Goal: Information Seeking & Learning: Learn about a topic

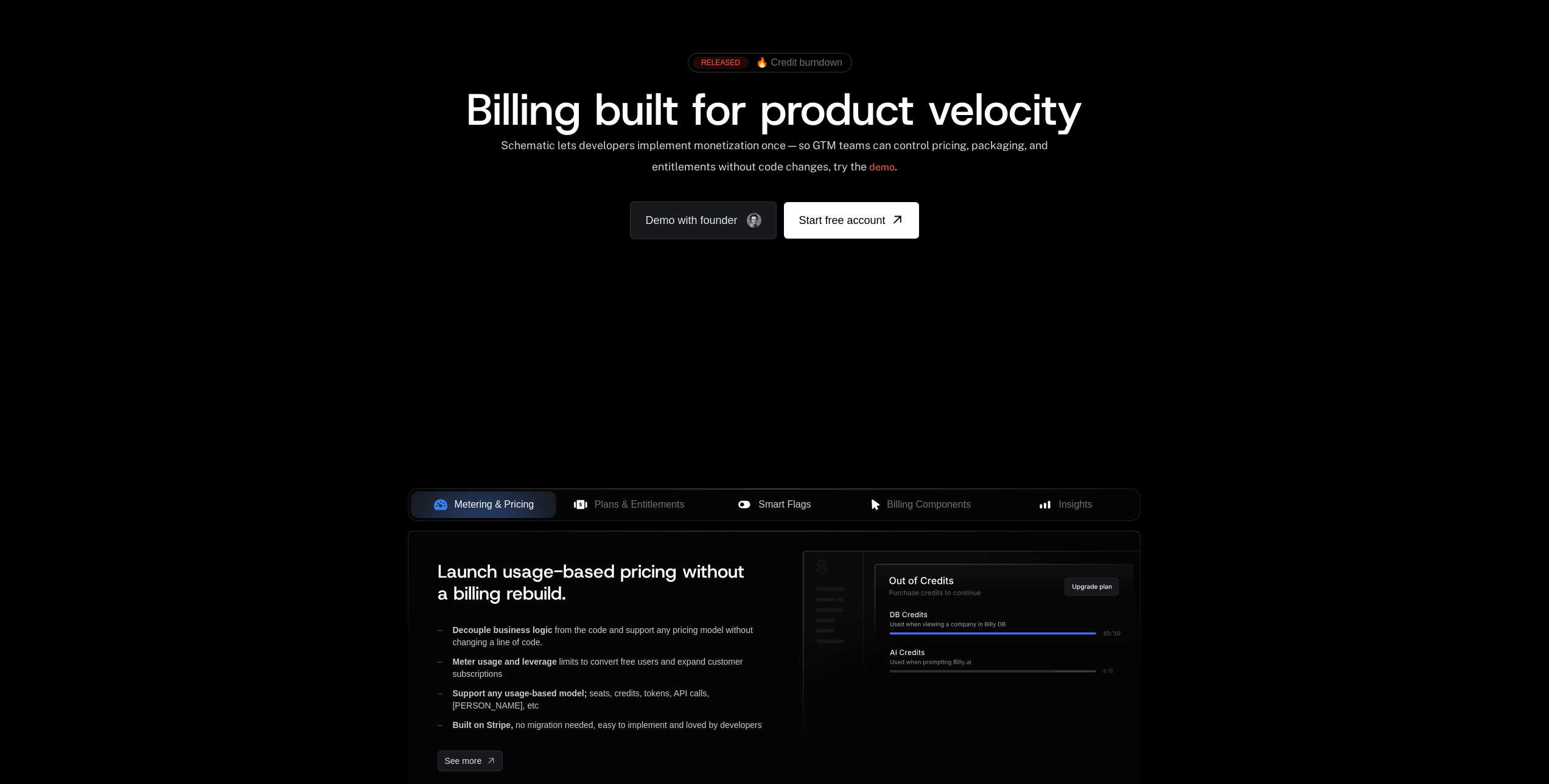
scroll to position [84, 0]
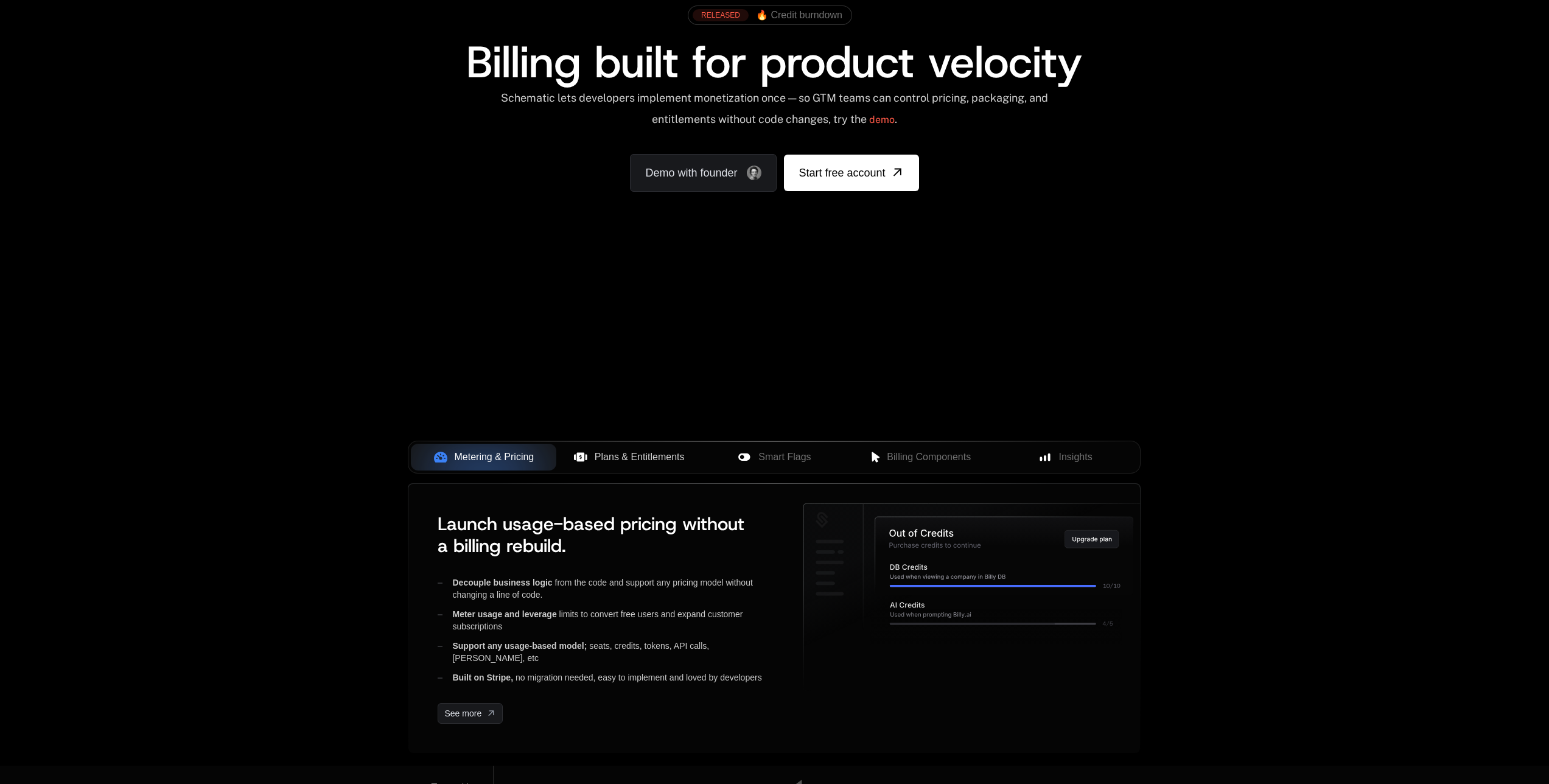
click at [644, 456] on span "Plans & Entitlements" at bounding box center [640, 457] width 90 height 15
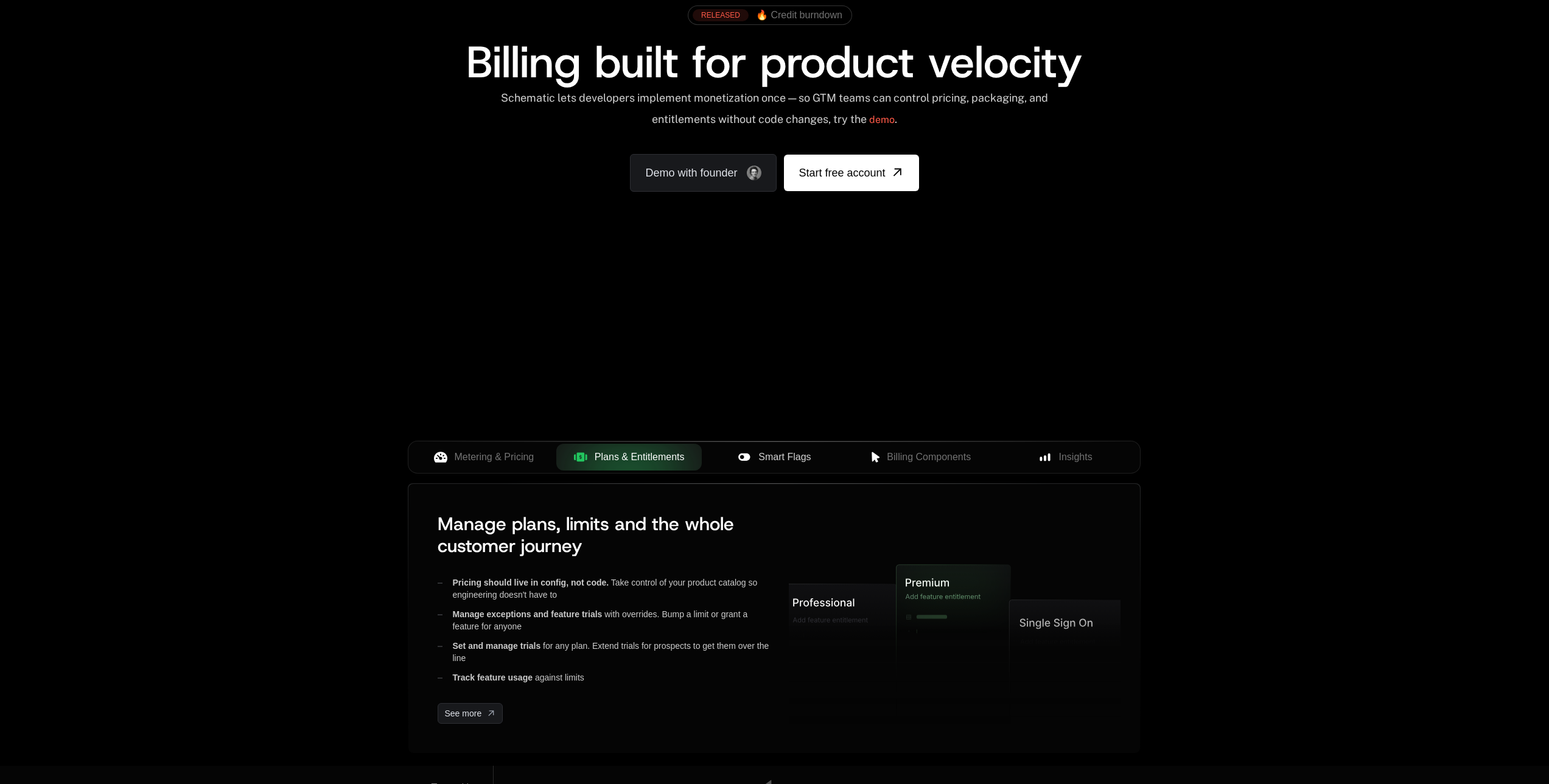
click at [773, 451] on span "Smart Flags" at bounding box center [785, 457] width 52 height 15
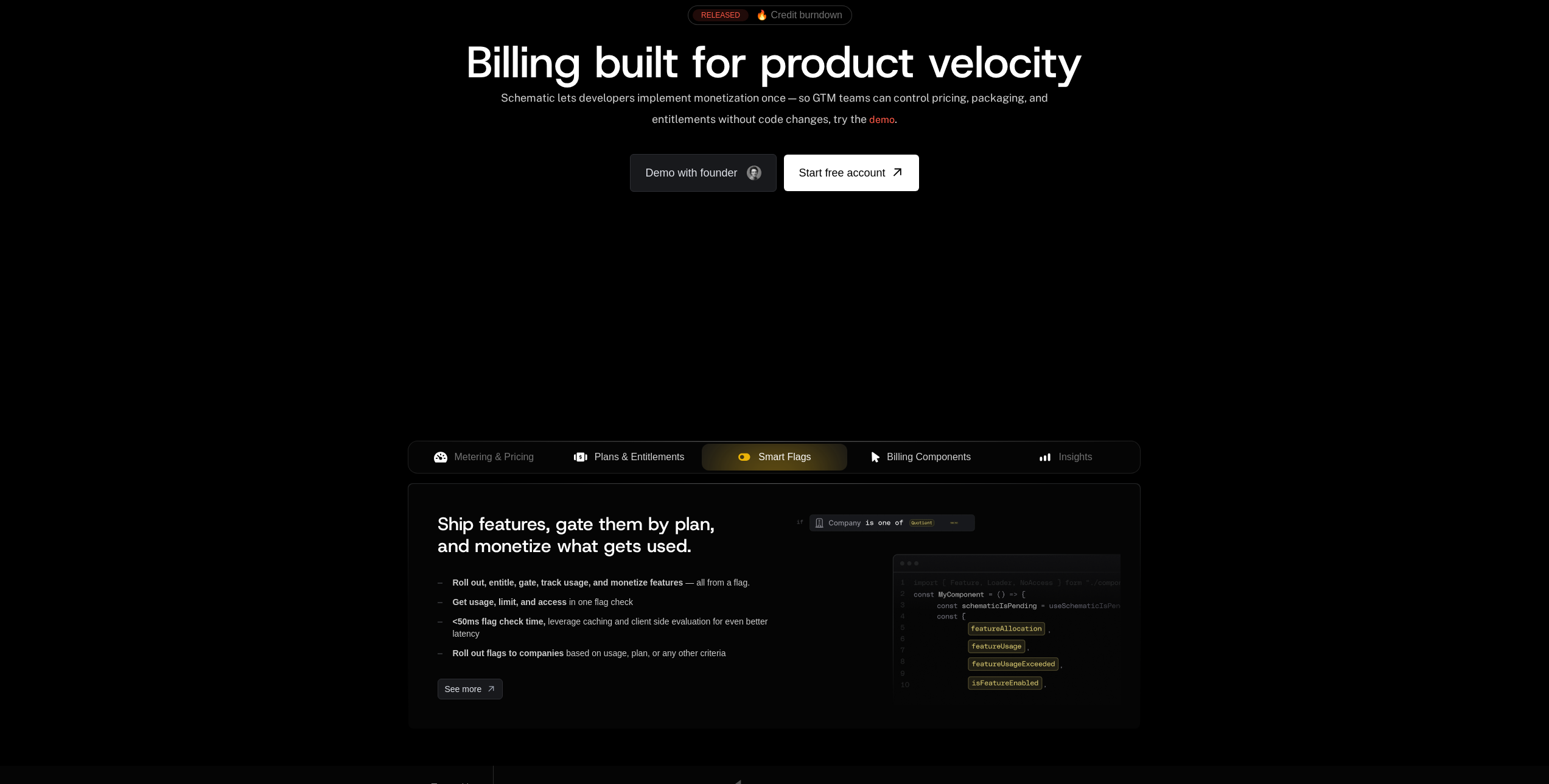
click at [874, 451] on div "Billing Components" at bounding box center [920, 457] width 126 height 15
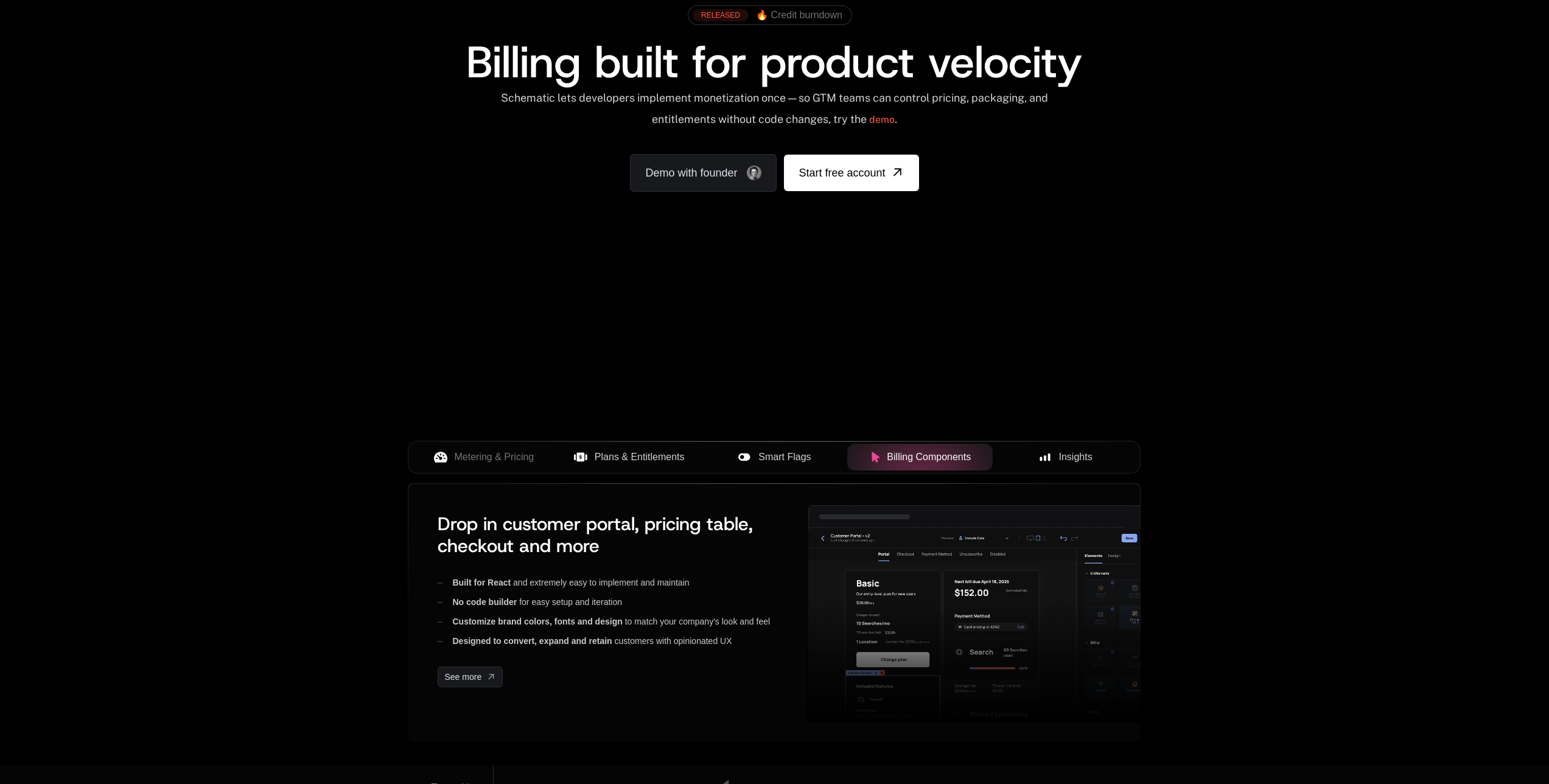
click at [1059, 465] on button "Insights" at bounding box center [1065, 457] width 146 height 27
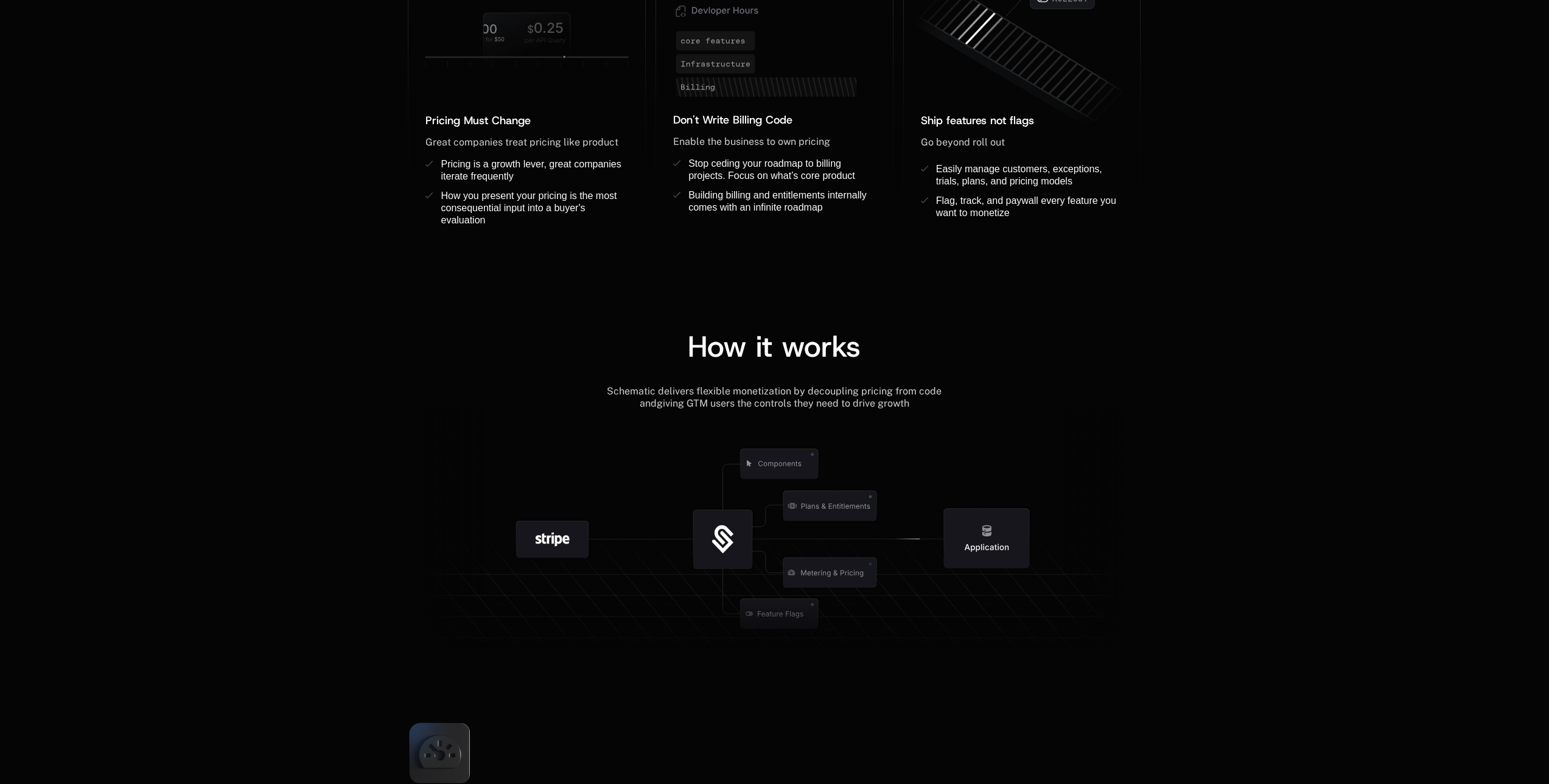
scroll to position [1299, 0]
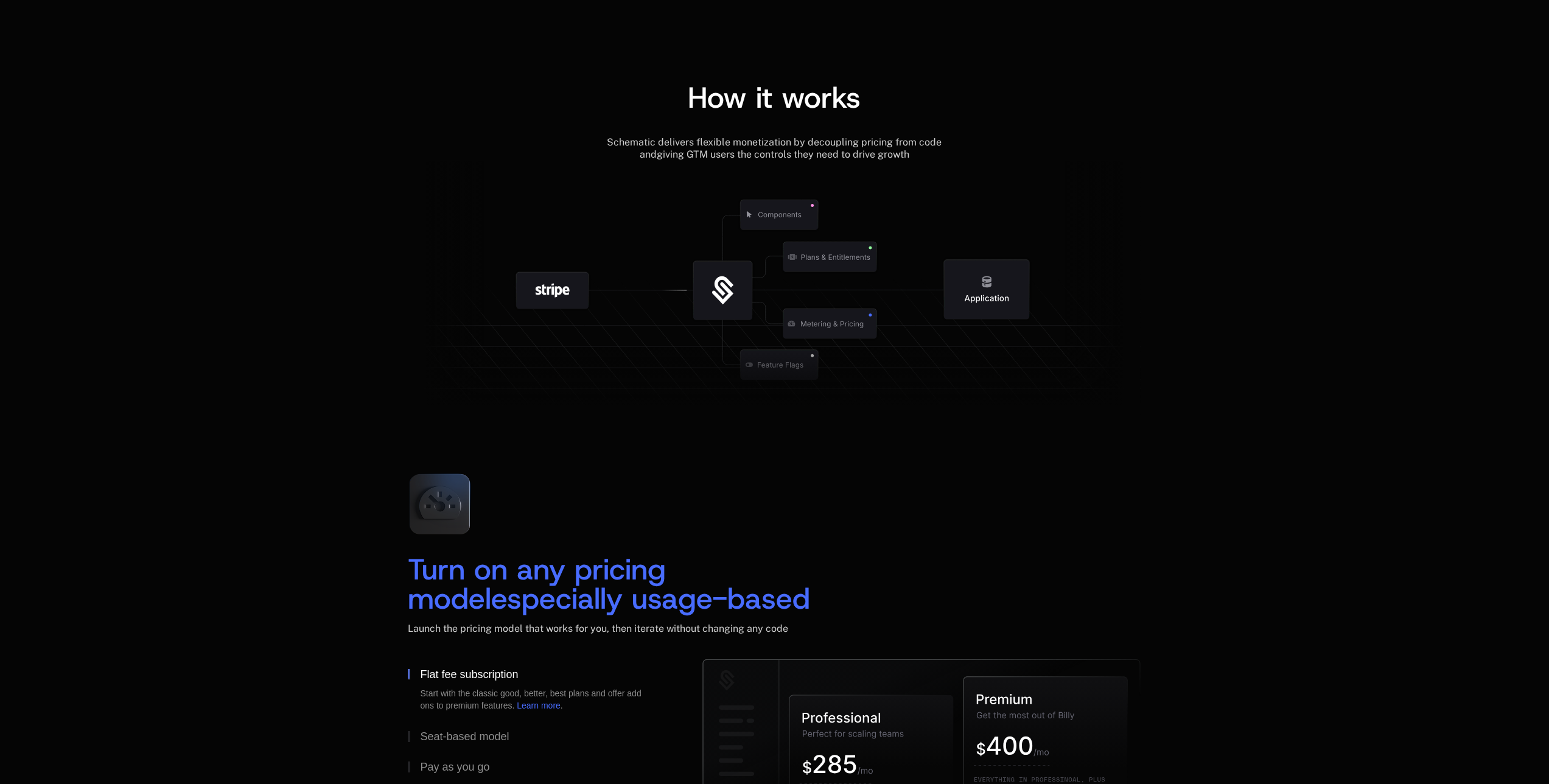
click at [698, 299] on icon at bounding box center [723, 290] width 59 height 59
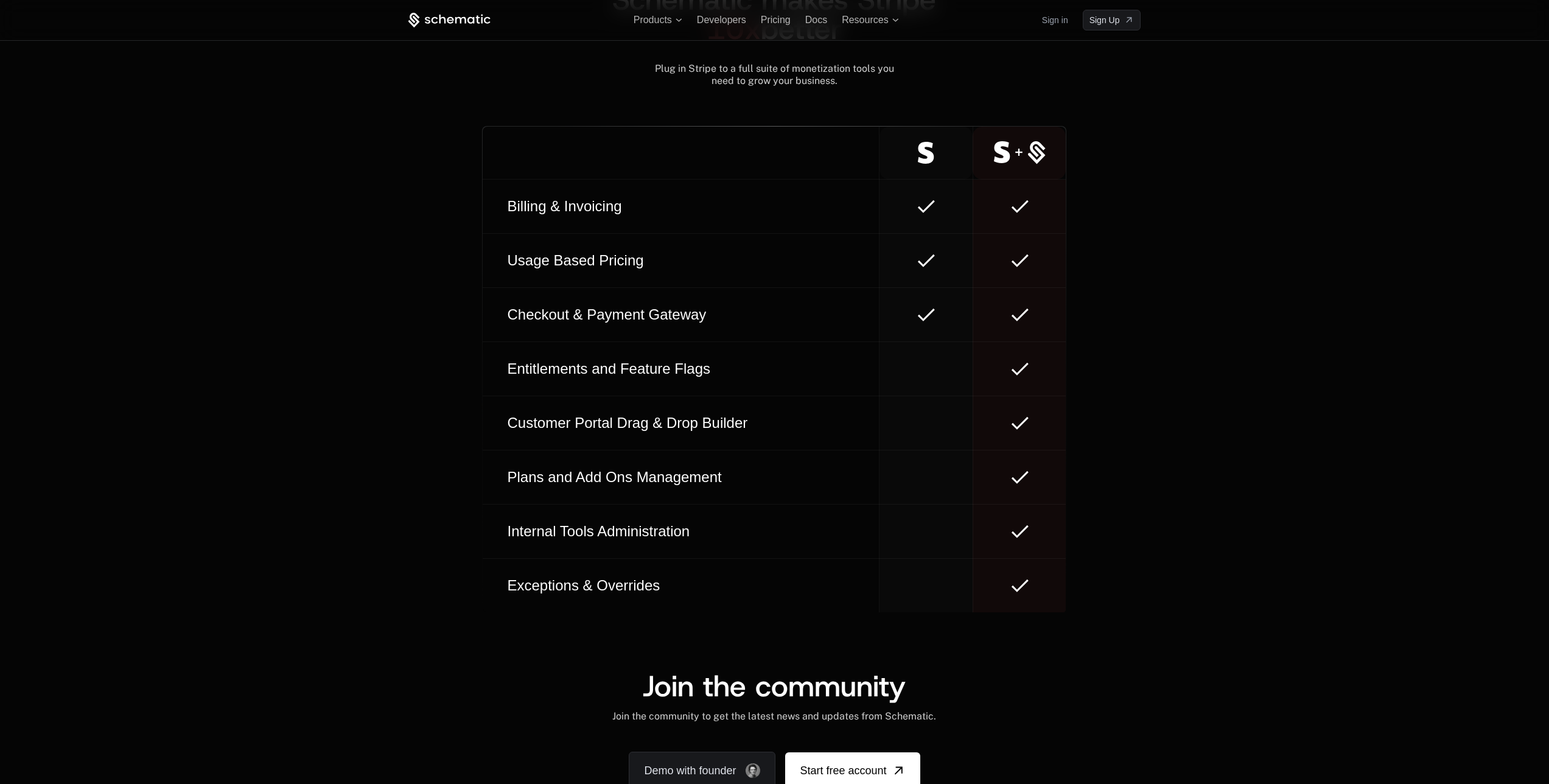
scroll to position [6741, 0]
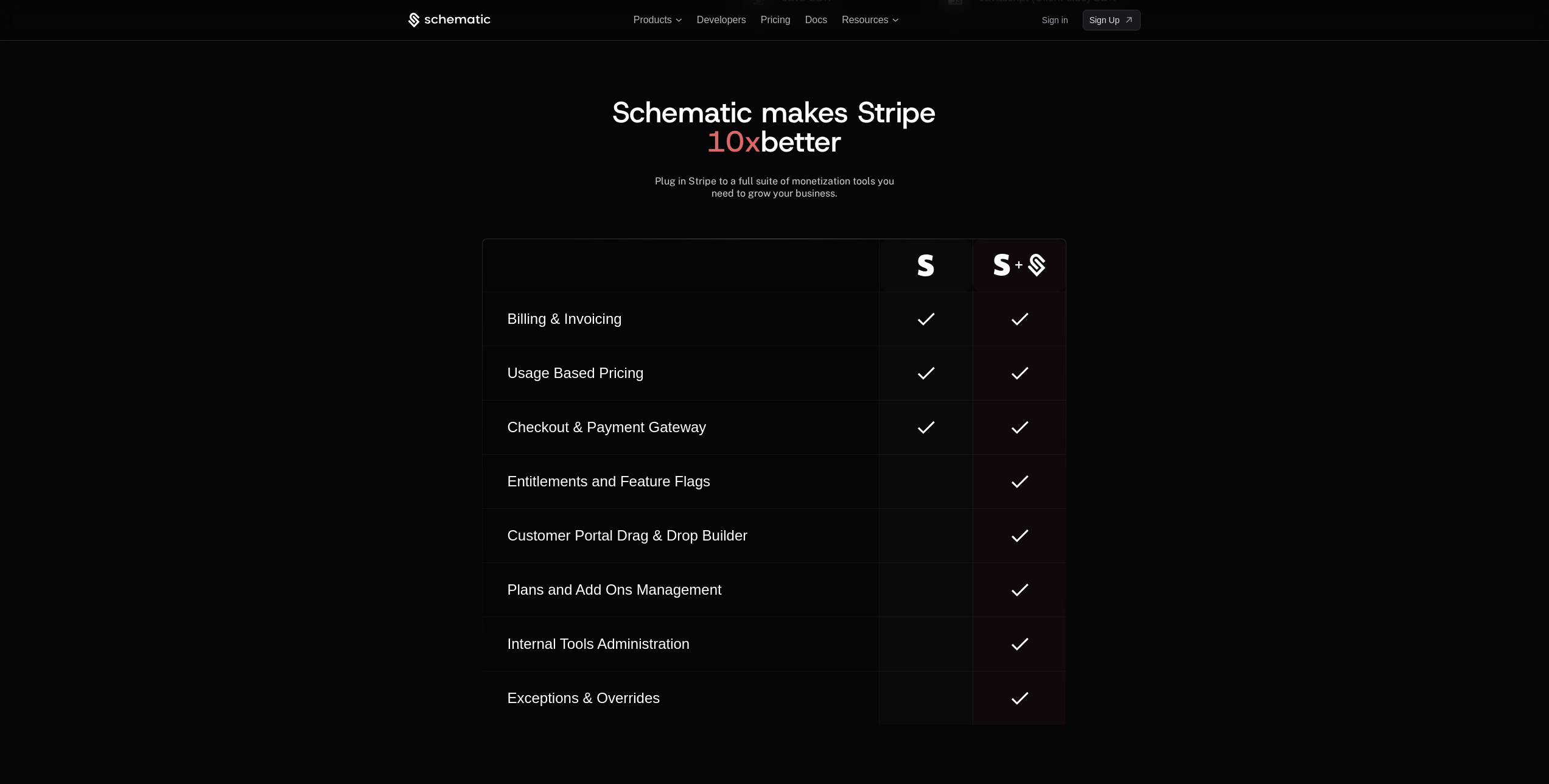
drag, startPoint x: 818, startPoint y: 24, endPoint x: 792, endPoint y: 24, distance: 26.0
click at [852, 19] on span "Resources" at bounding box center [865, 20] width 46 height 11
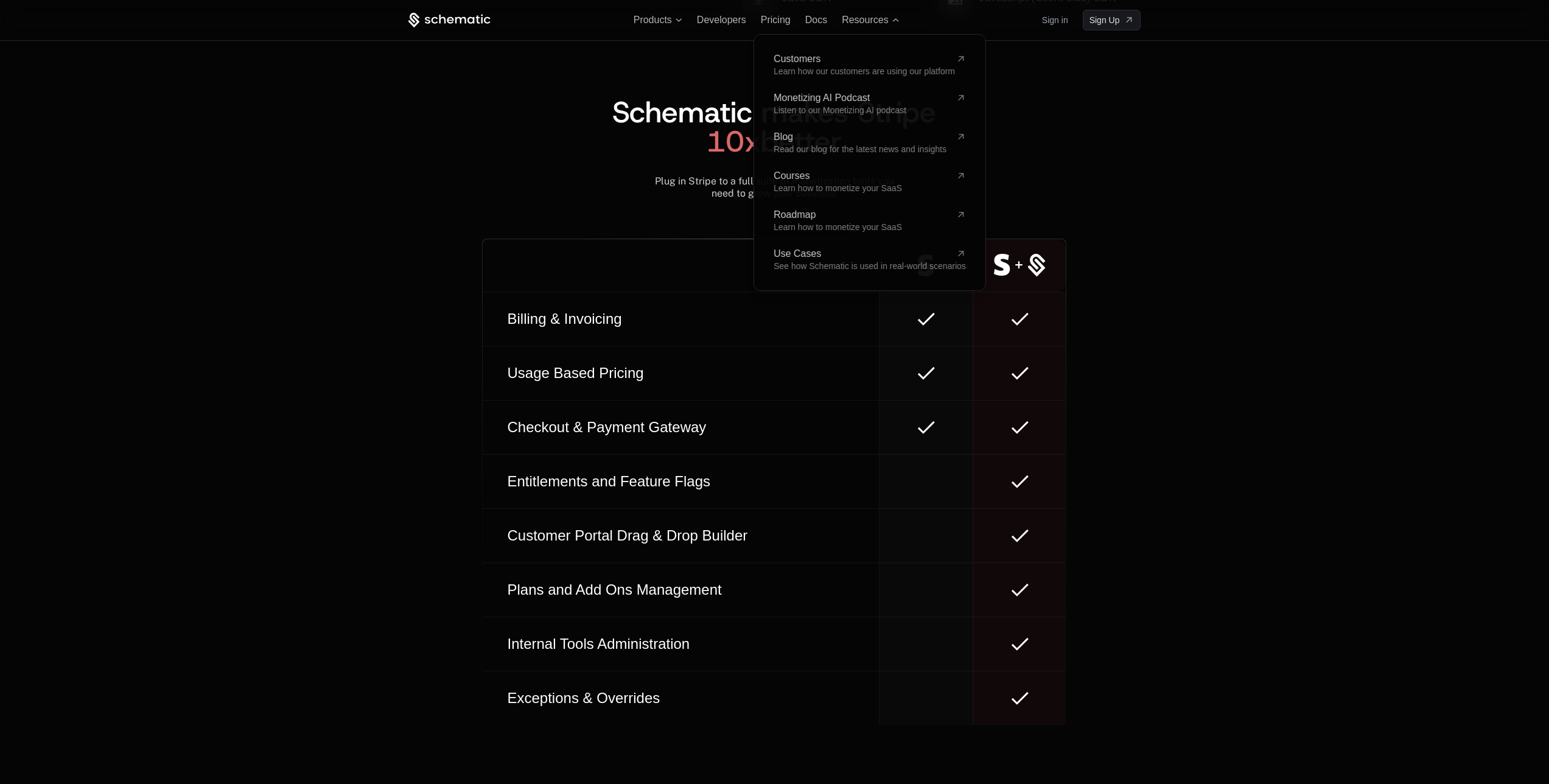
click at [659, 26] on div "Products Developers Pricing Docs Resources Customers Learn how our customers ar…" at bounding box center [774, 20] width 792 height 40
click at [665, 22] on span "Products" at bounding box center [653, 20] width 38 height 11
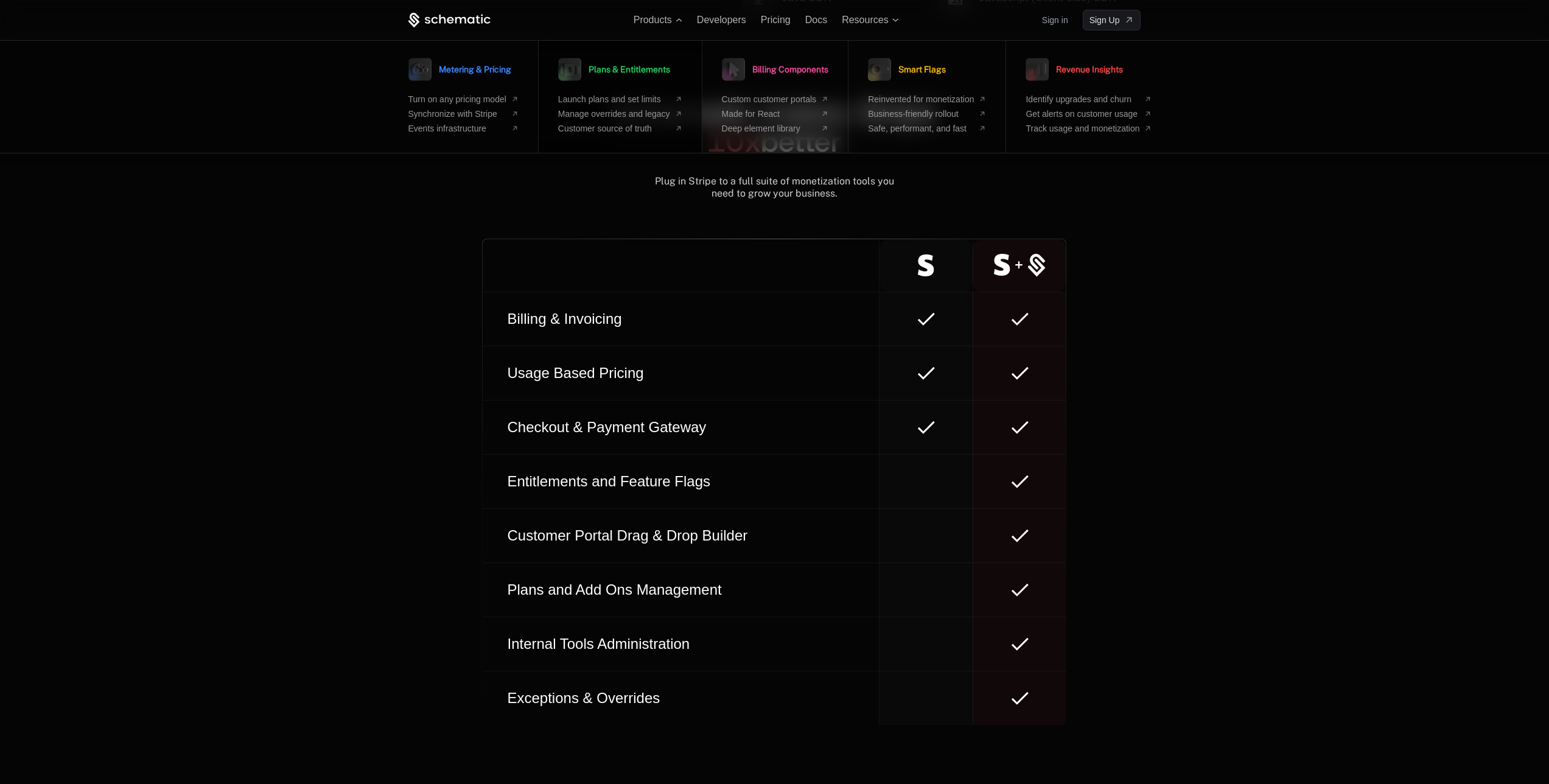
drag, startPoint x: 578, startPoint y: 72, endPoint x: 644, endPoint y: 67, distance: 66.2
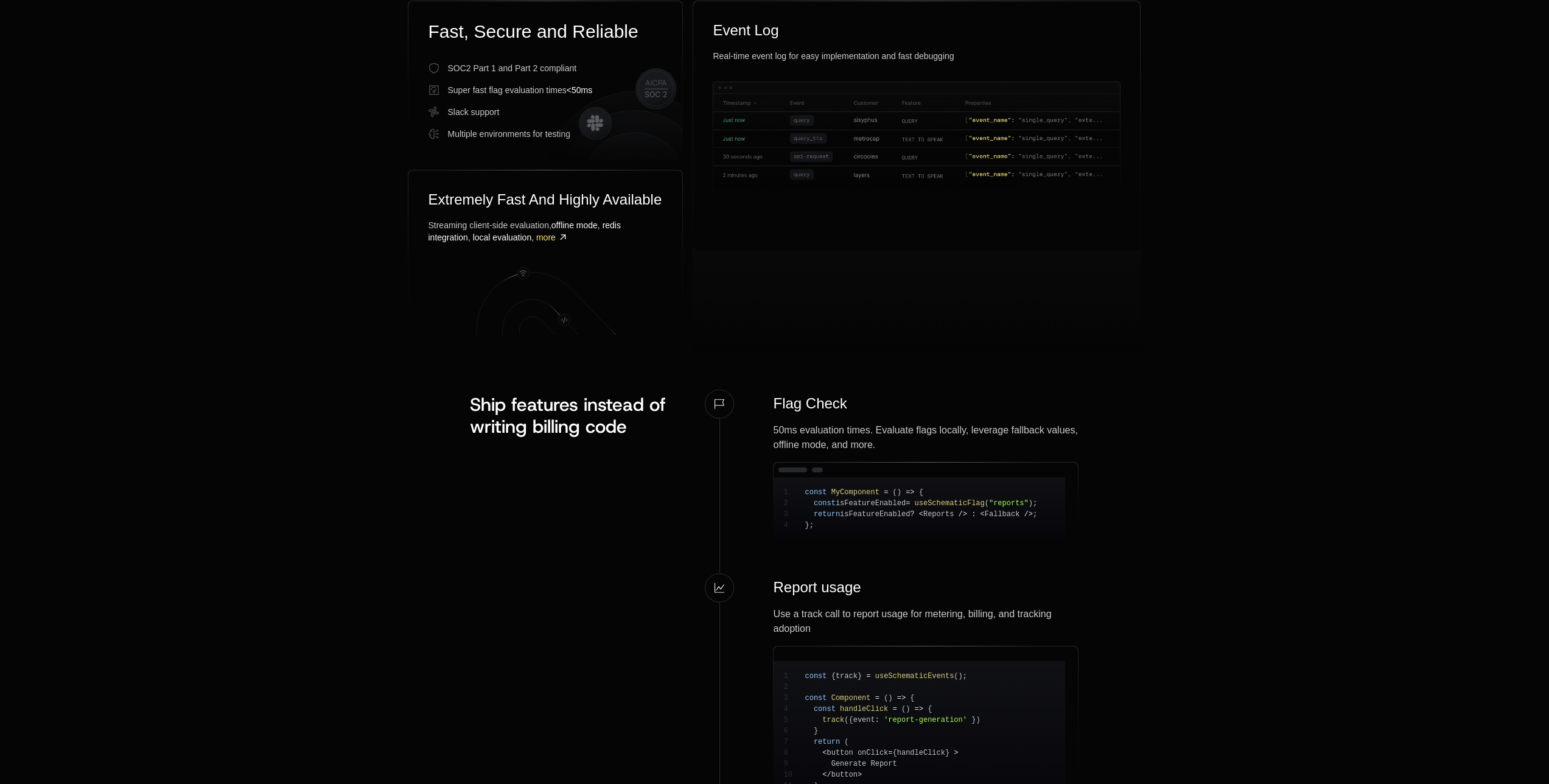
scroll to position [971, 0]
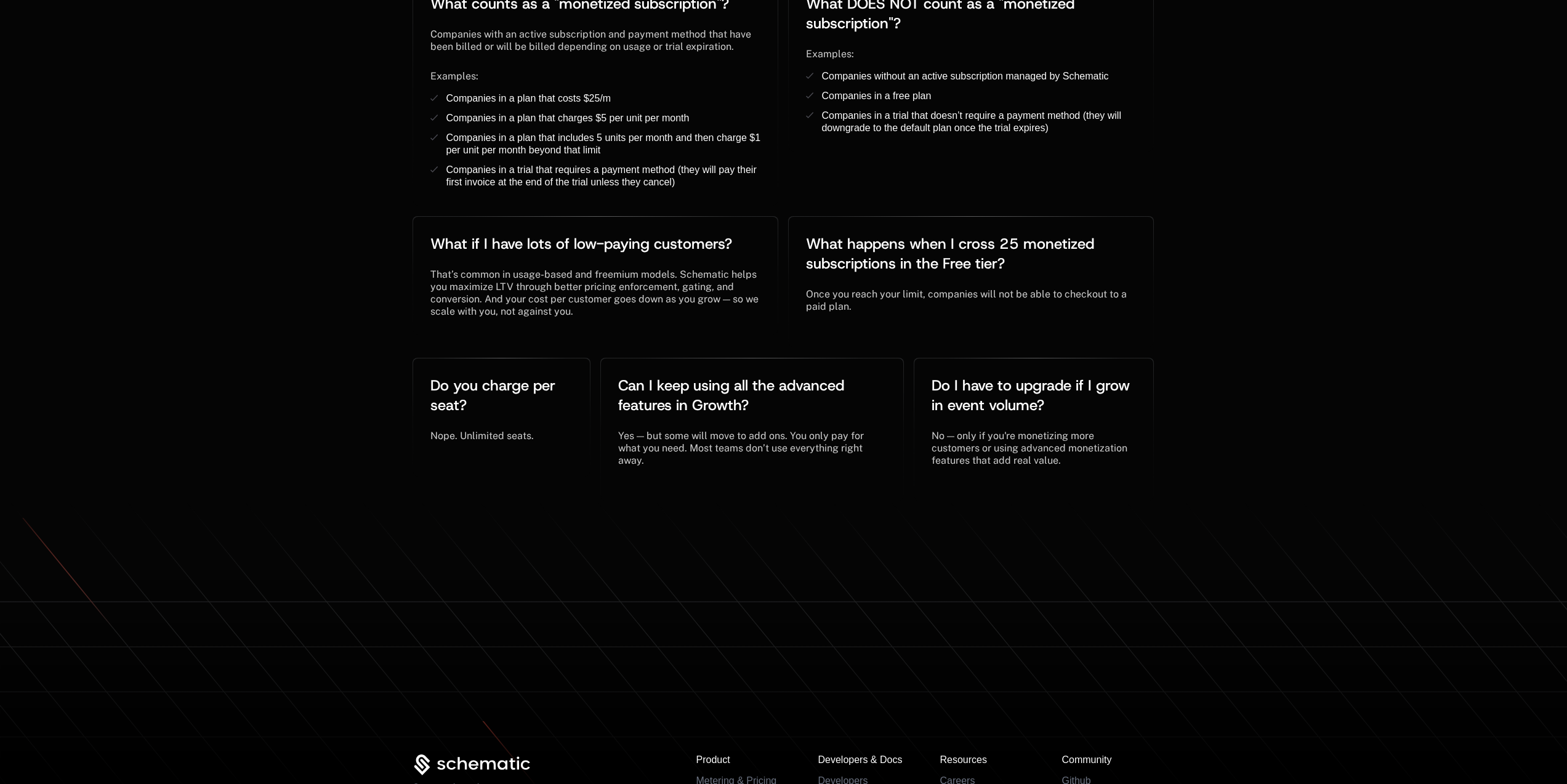
scroll to position [2688, 0]
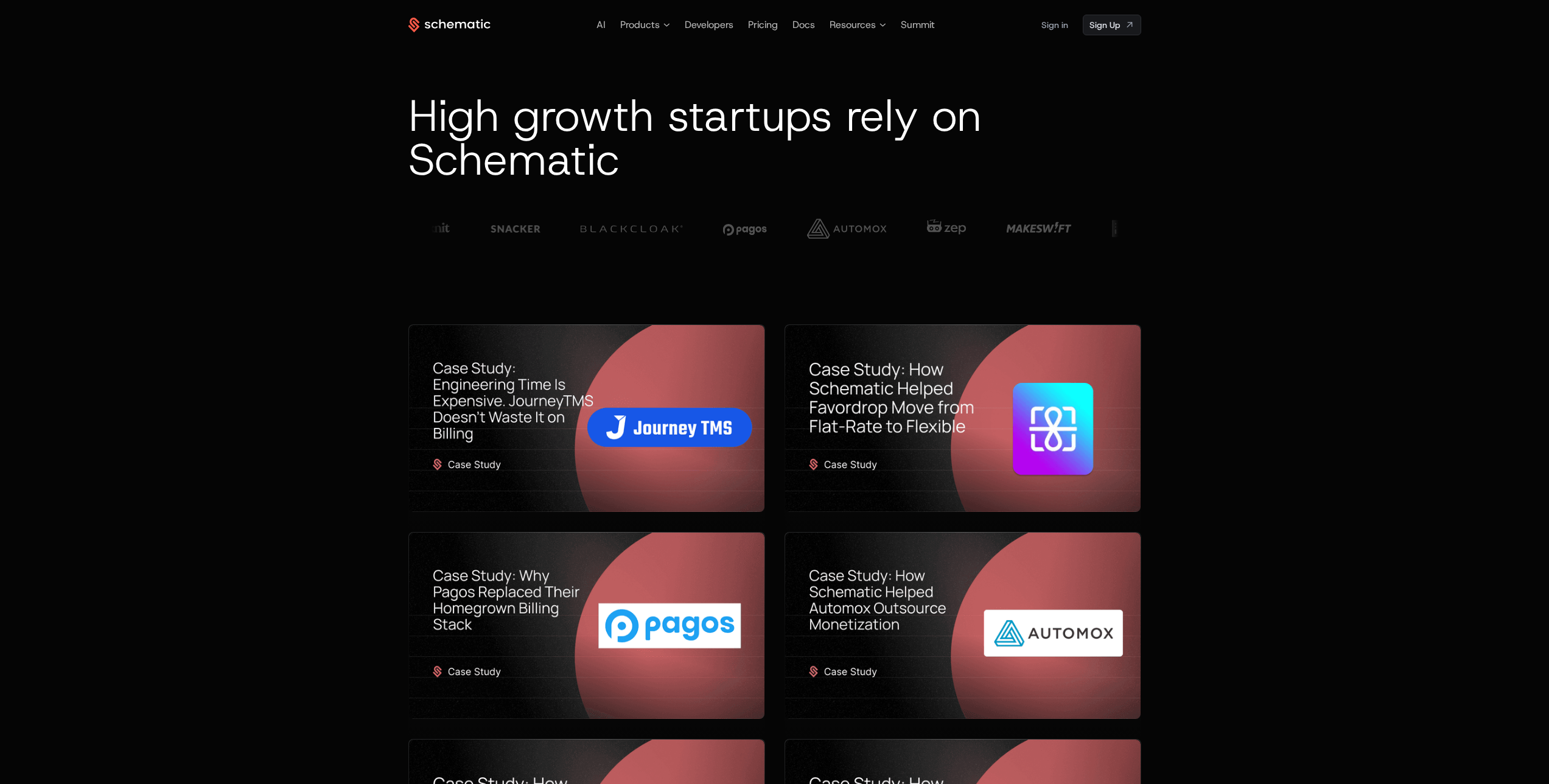
scroll to position [830, 0]
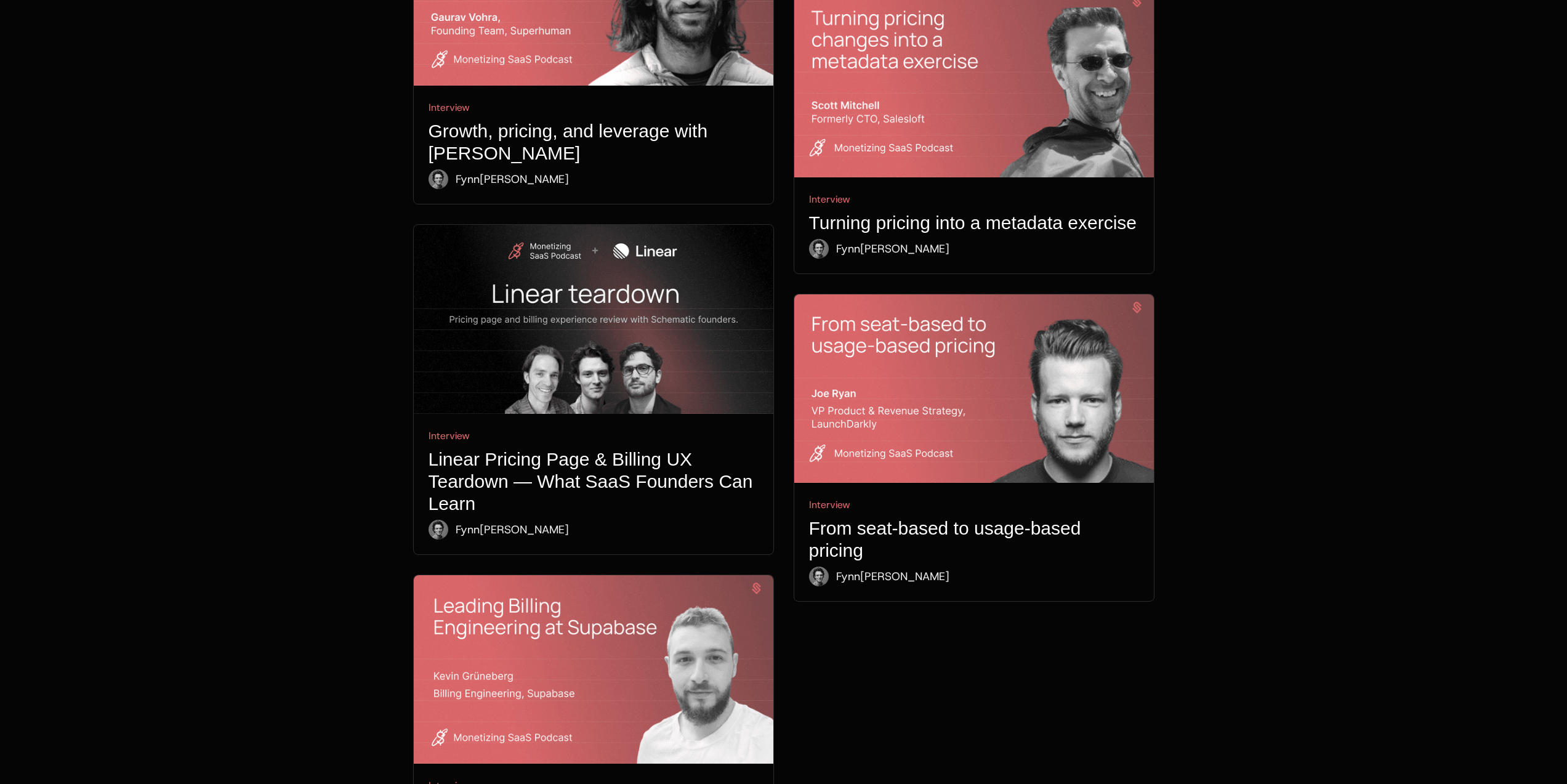
scroll to position [4405, 0]
